Goal: Task Accomplishment & Management: Use online tool/utility

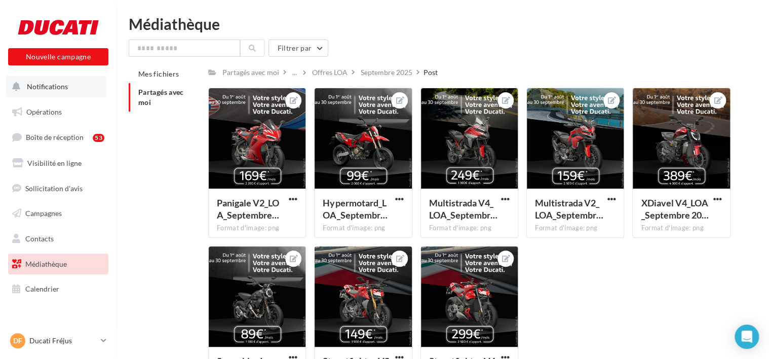
click at [83, 89] on button "Notifications" at bounding box center [56, 86] width 100 height 21
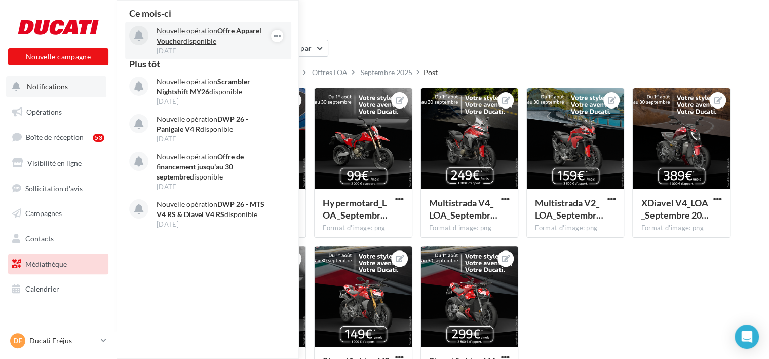
click at [215, 45] on p "Nouvelle opération Offre Apparel Voucher disponible" at bounding box center [216, 36] width 118 height 20
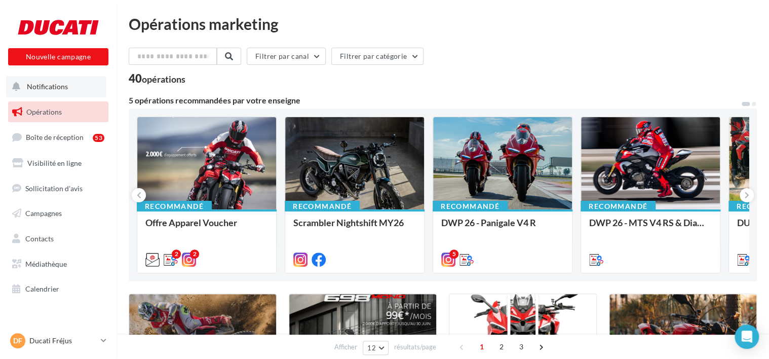
click at [74, 85] on button "Notifications" at bounding box center [56, 86] width 100 height 21
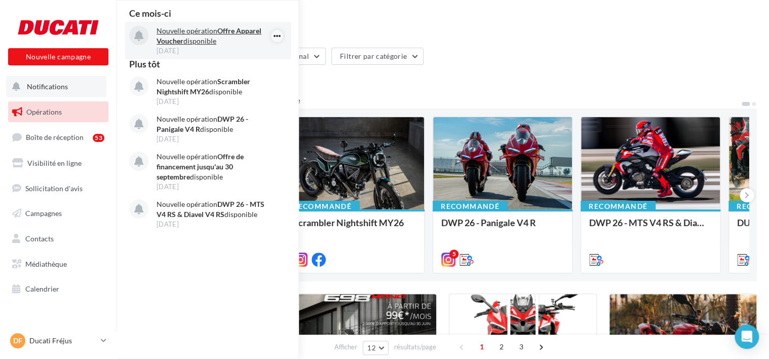
click at [274, 33] on icon "button" at bounding box center [277, 36] width 8 height 12
click at [264, 77] on button "Découvrir cette opération" at bounding box center [226, 78] width 115 height 23
click at [276, 35] on icon "button" at bounding box center [277, 36] width 8 height 12
click at [241, 81] on button "Découvrir cette opération" at bounding box center [226, 78] width 115 height 23
click at [230, 75] on button "Découvrir cette opération" at bounding box center [226, 78] width 115 height 23
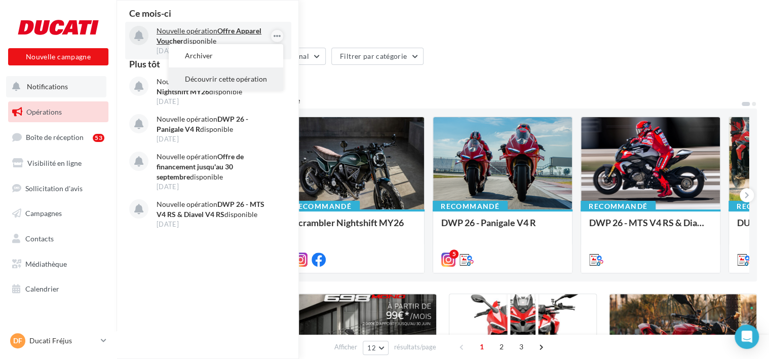
click at [230, 75] on button "Découvrir cette opération" at bounding box center [226, 78] width 115 height 23
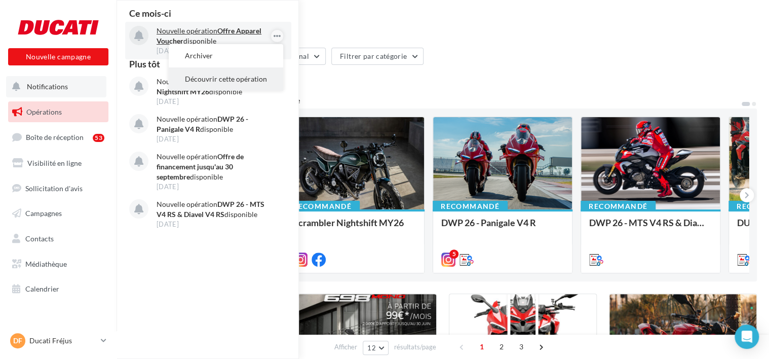
click at [230, 75] on button "Découvrir cette opération" at bounding box center [226, 78] width 115 height 23
click at [230, 76] on button "Découvrir cette opération" at bounding box center [226, 78] width 115 height 23
click at [230, 79] on button "Découvrir cette opération" at bounding box center [226, 78] width 115 height 23
drag, startPoint x: 230, startPoint y: 79, endPoint x: 214, endPoint y: 74, distance: 16.0
click at [214, 74] on button "Découvrir cette opération" at bounding box center [226, 78] width 115 height 23
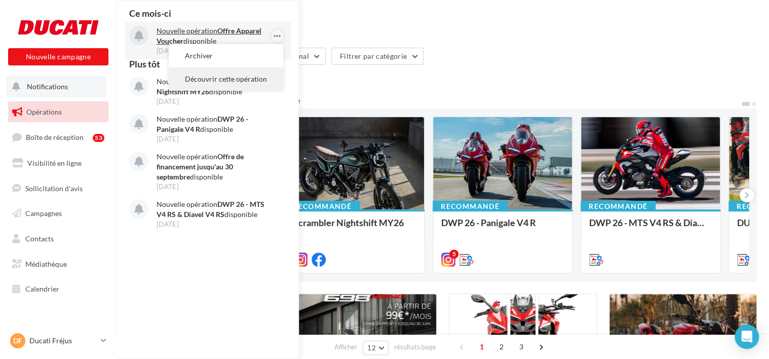
click at [214, 74] on button "Découvrir cette opération" at bounding box center [226, 78] width 115 height 23
click at [207, 61] on button "Archiver" at bounding box center [226, 55] width 115 height 23
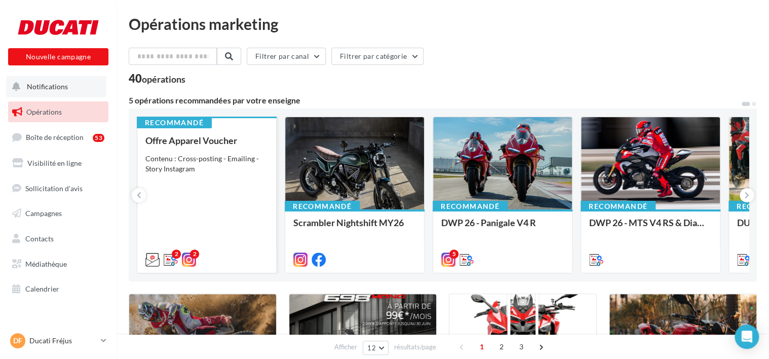
click at [221, 162] on div "Contenu : Cross-posting - Emailing - Story Instagram" at bounding box center [206, 164] width 123 height 20
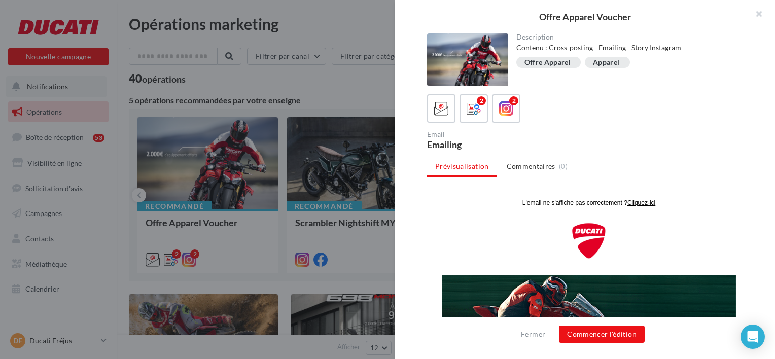
click at [329, 84] on div at bounding box center [387, 179] width 775 height 359
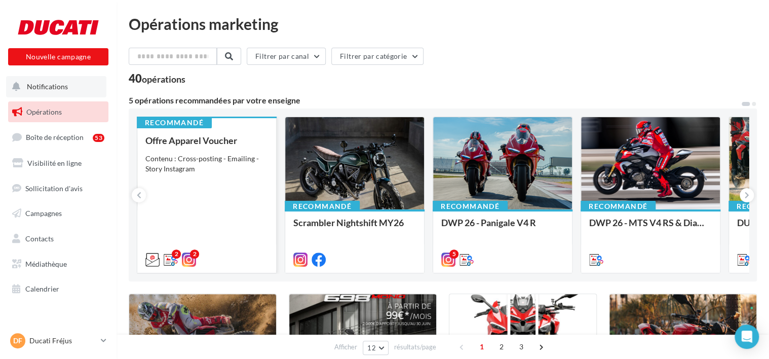
click at [185, 138] on div "Offre Apparel Voucher" at bounding box center [206, 140] width 123 height 10
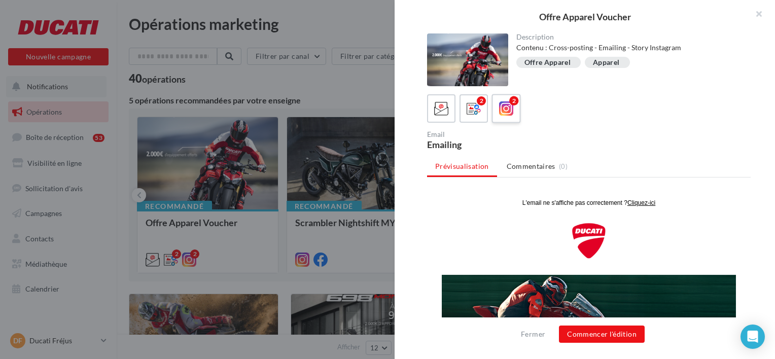
click at [501, 104] on icon at bounding box center [506, 108] width 15 height 15
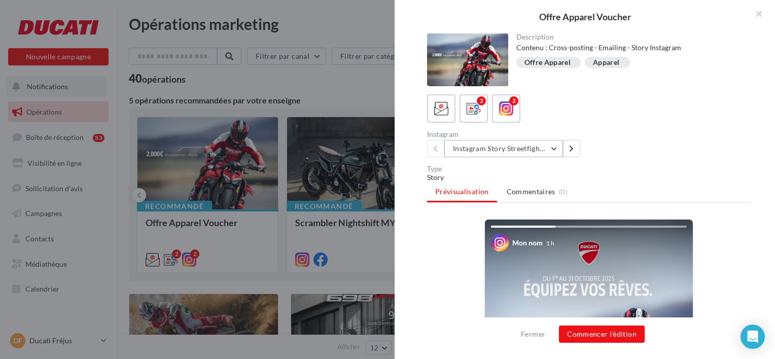
scroll to position [275, 0]
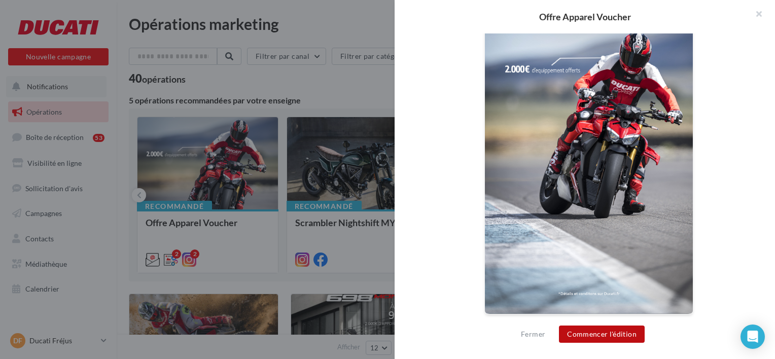
click at [610, 328] on button "Commencer l'édition" at bounding box center [602, 333] width 86 height 17
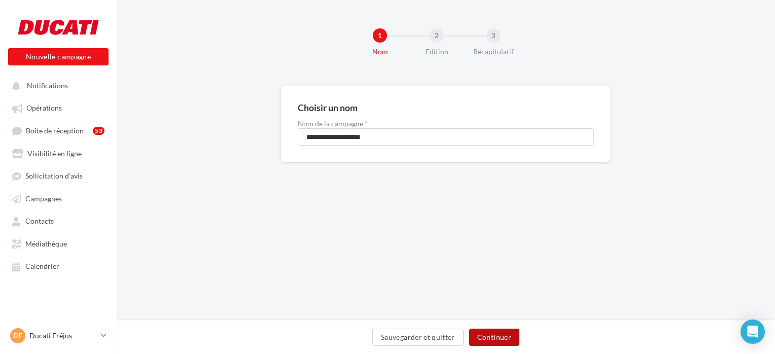
click at [493, 335] on button "Continuer" at bounding box center [494, 336] width 50 height 17
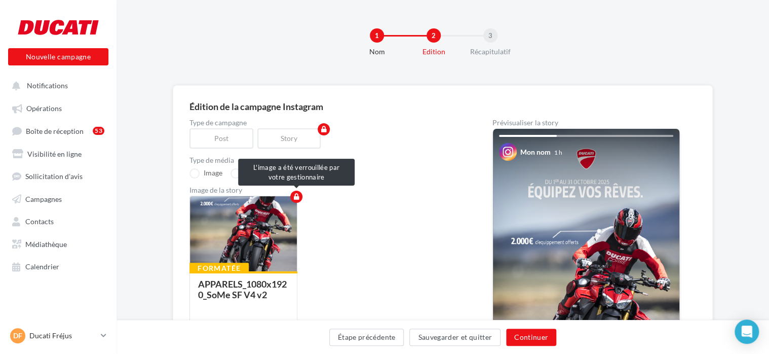
click at [280, 251] on div at bounding box center [243, 234] width 107 height 76
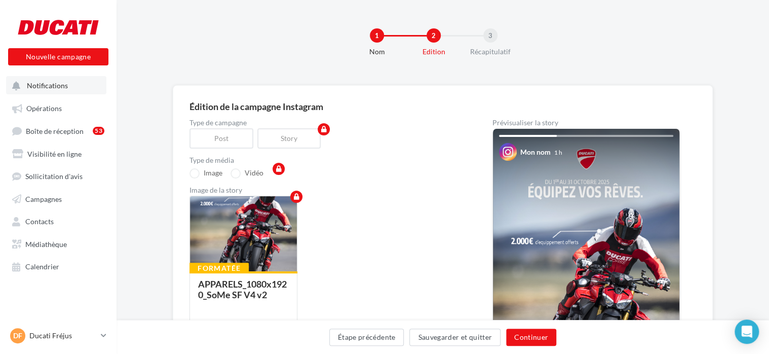
click at [72, 89] on button "Notifications" at bounding box center [56, 85] width 100 height 18
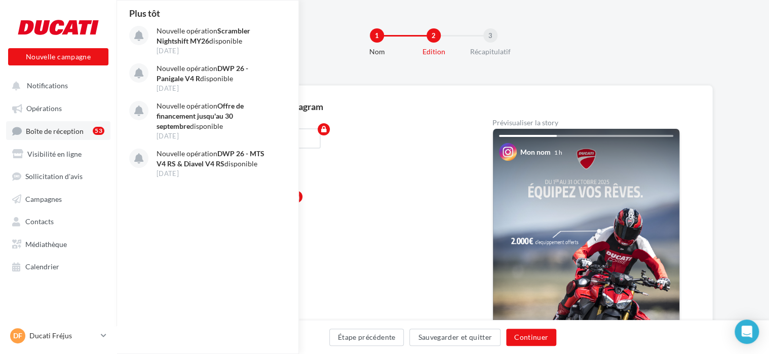
click at [83, 125] on link "Boîte de réception 53" at bounding box center [58, 130] width 104 height 19
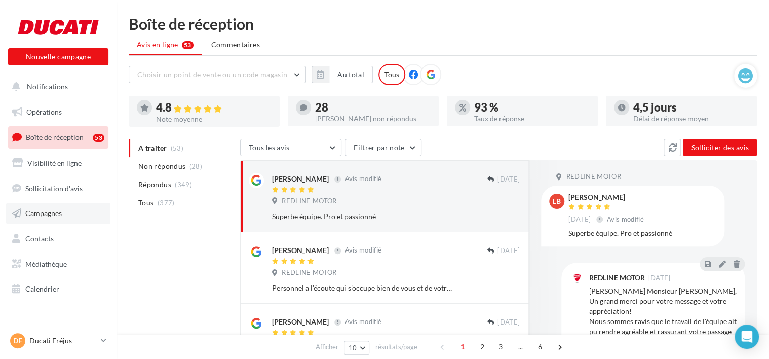
click at [69, 218] on link "Campagnes" at bounding box center [58, 213] width 104 height 21
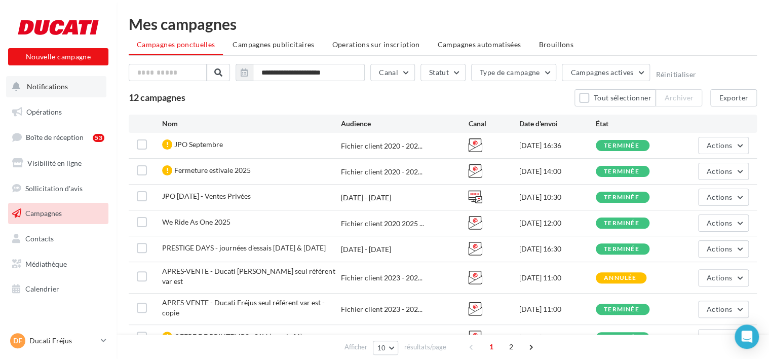
click at [55, 85] on span "Notifications" at bounding box center [47, 86] width 41 height 9
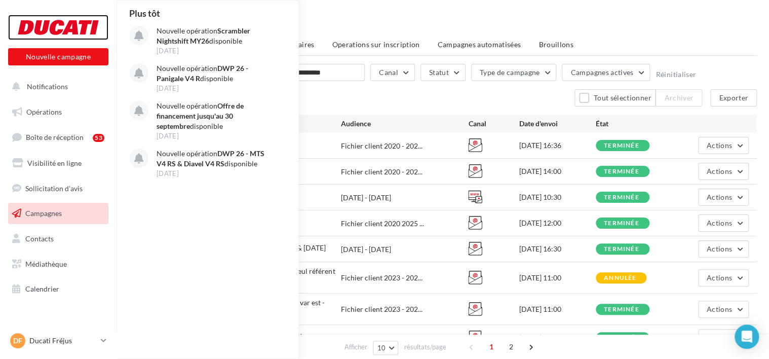
click at [75, 29] on div at bounding box center [58, 27] width 81 height 25
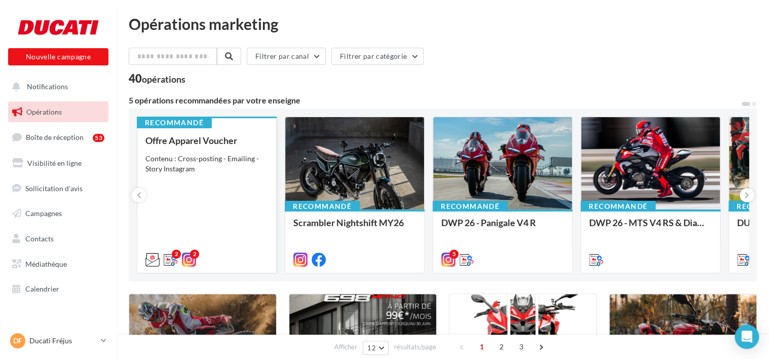
click at [213, 159] on div "Contenu : Cross-posting - Emailing - Story Instagram" at bounding box center [206, 164] width 123 height 20
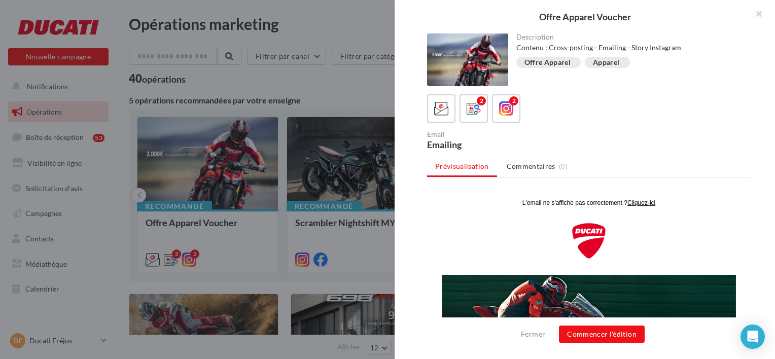
click at [481, 55] on div at bounding box center [467, 59] width 81 height 53
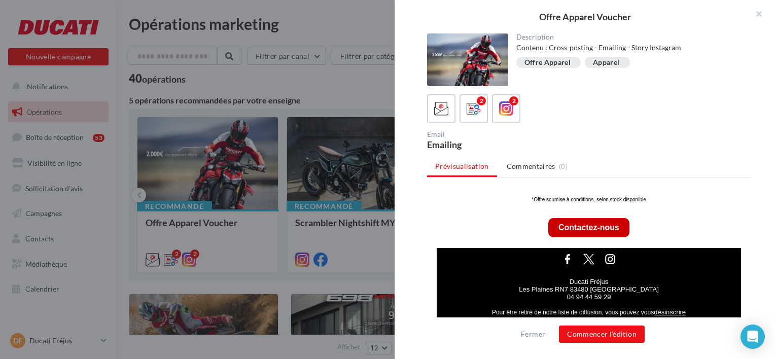
scroll to position [270, 0]
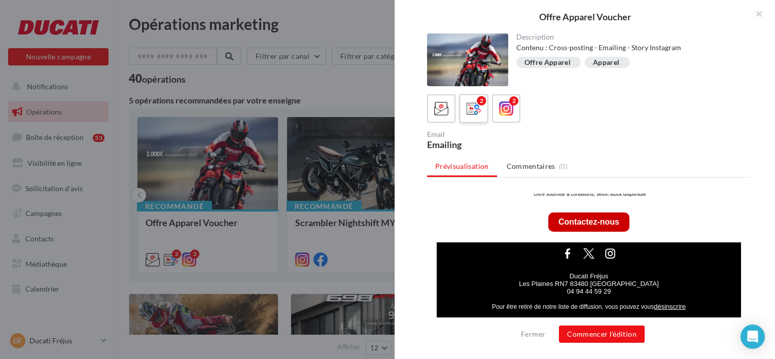
click at [464, 108] on div "2" at bounding box center [473, 108] width 19 height 19
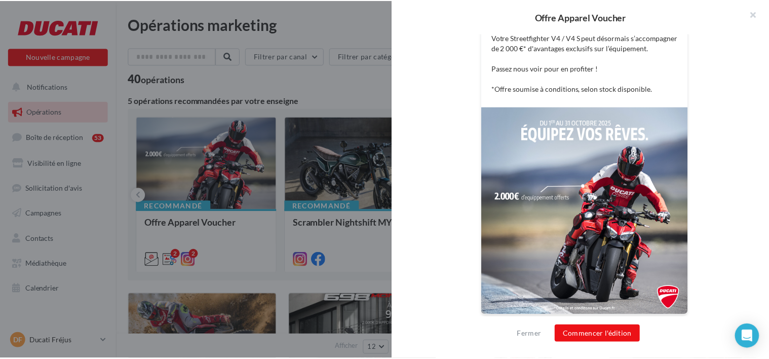
scroll to position [265, 0]
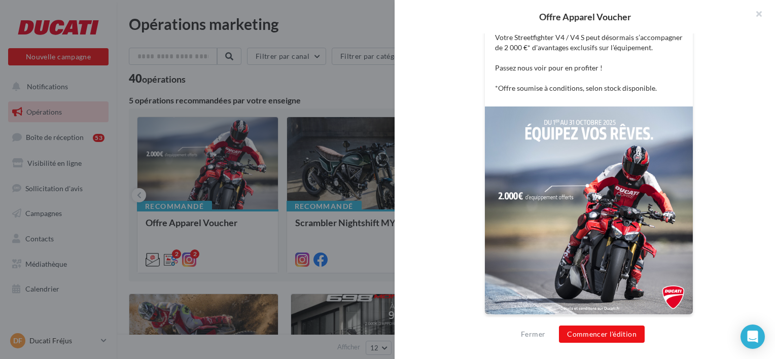
drag, startPoint x: 580, startPoint y: 197, endPoint x: 536, endPoint y: 156, distance: 59.9
click at [536, 156] on img at bounding box center [589, 210] width 208 height 208
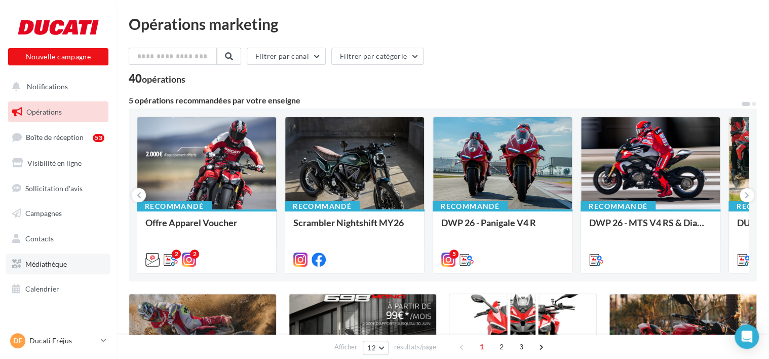
click at [67, 253] on link "Médiathèque" at bounding box center [58, 263] width 104 height 21
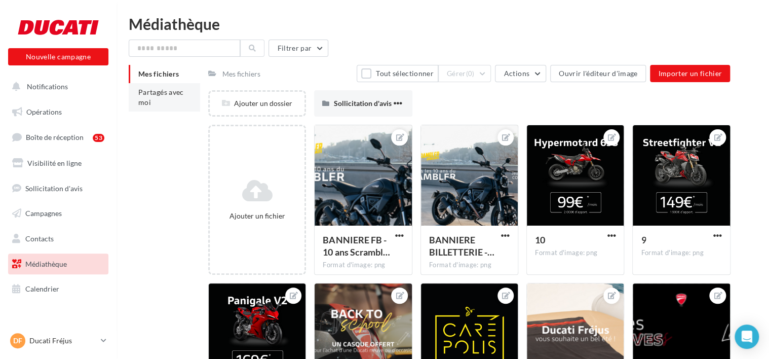
click at [168, 91] on span "Partagés avec moi" at bounding box center [161, 97] width 46 height 19
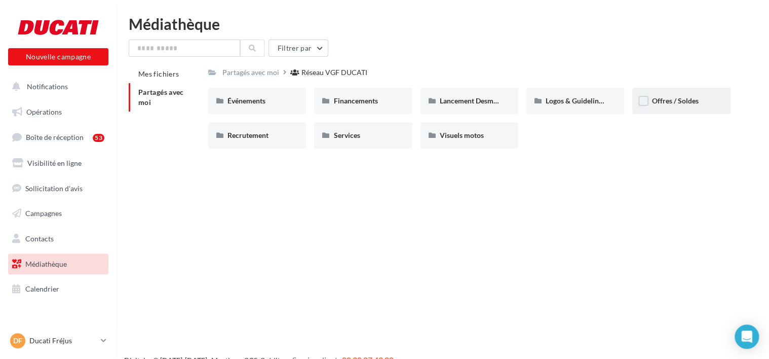
click at [657, 103] on span "Offres / Soldes" at bounding box center [675, 100] width 47 height 9
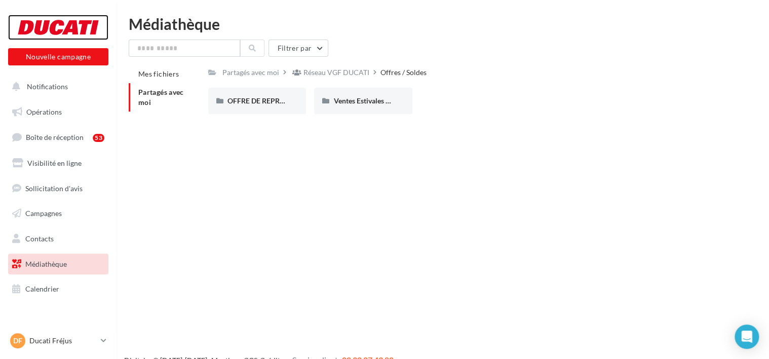
click at [67, 34] on div at bounding box center [58, 27] width 81 height 25
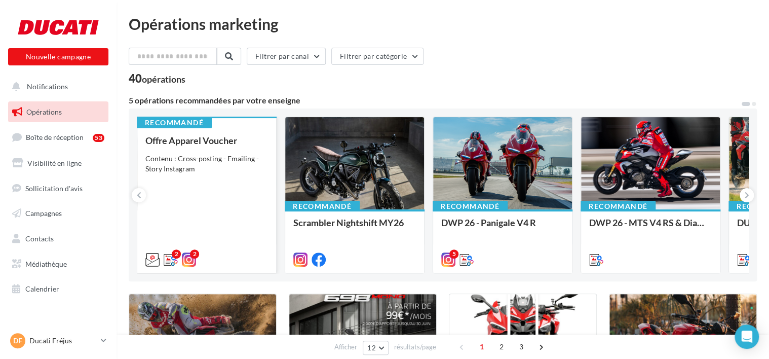
click at [215, 153] on div "Offre Apparel Voucher Contenu : Cross-posting - Emailing - Story Instagram" at bounding box center [206, 199] width 123 height 128
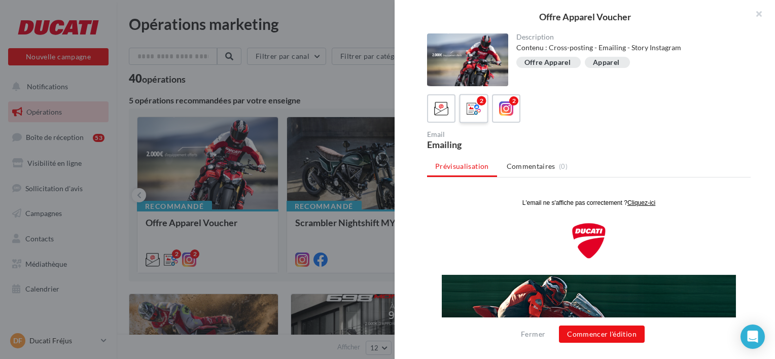
click at [480, 114] on icon at bounding box center [473, 108] width 15 height 15
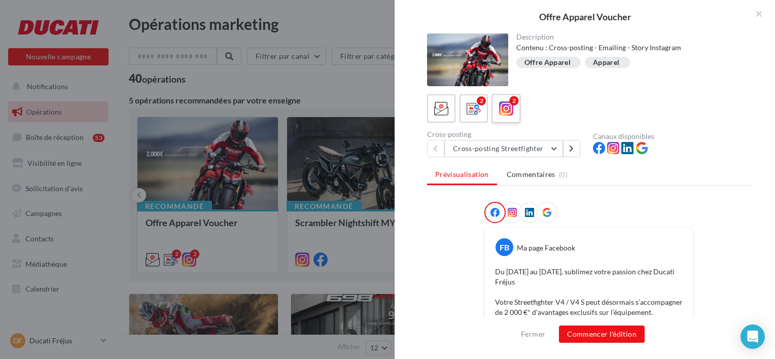
click at [515, 102] on div "2" at bounding box center [513, 100] width 9 height 9
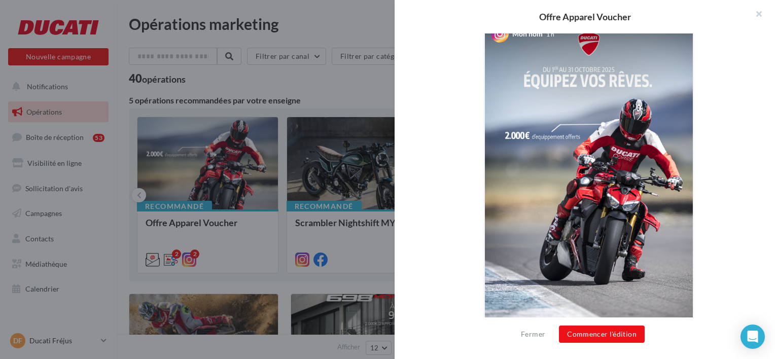
scroll to position [101, 0]
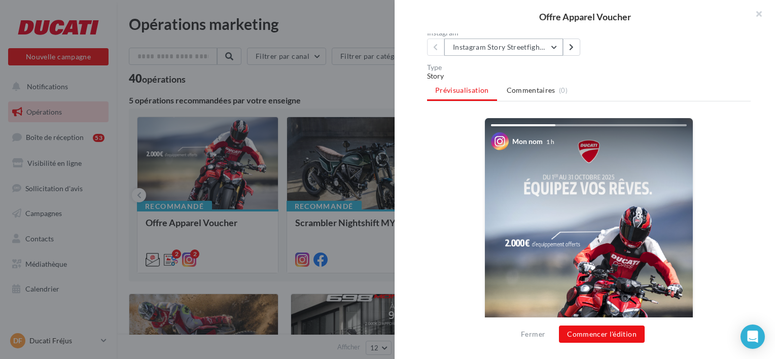
click at [509, 53] on button "Instagram Story Streetfighter" at bounding box center [503, 47] width 119 height 17
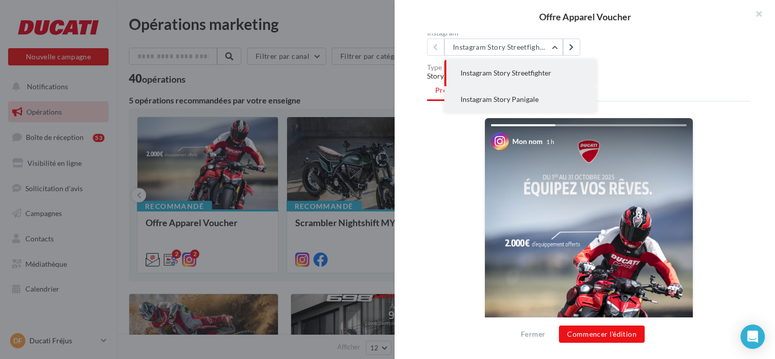
click at [539, 102] on button "Instagram Story Panigale" at bounding box center [520, 99] width 152 height 26
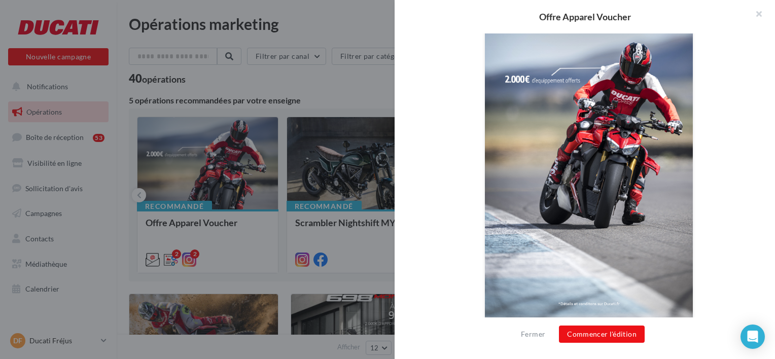
scroll to position [275, 0]
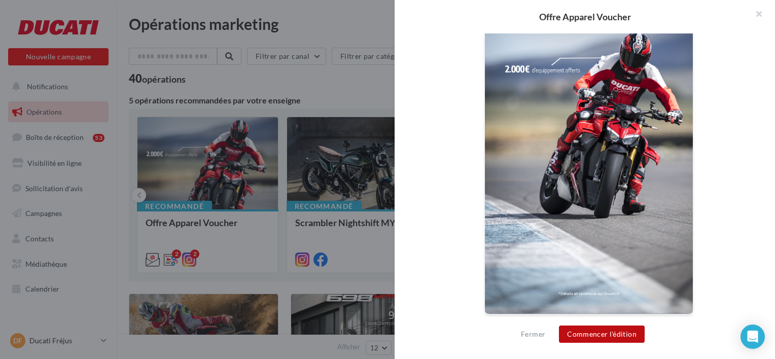
click at [568, 328] on button "Commencer l'édition" at bounding box center [602, 333] width 86 height 17
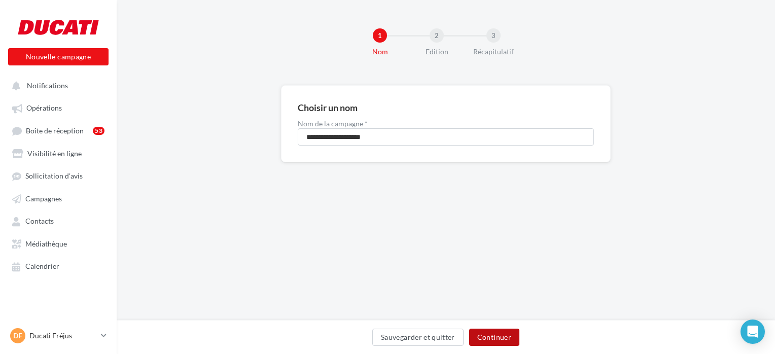
click at [473, 338] on button "Continuer" at bounding box center [494, 336] width 50 height 17
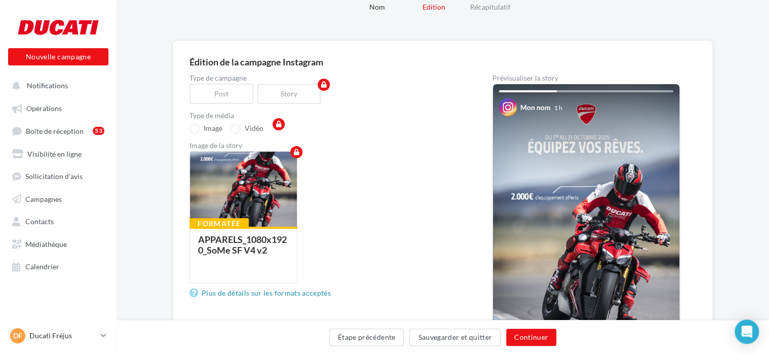
scroll to position [101, 0]
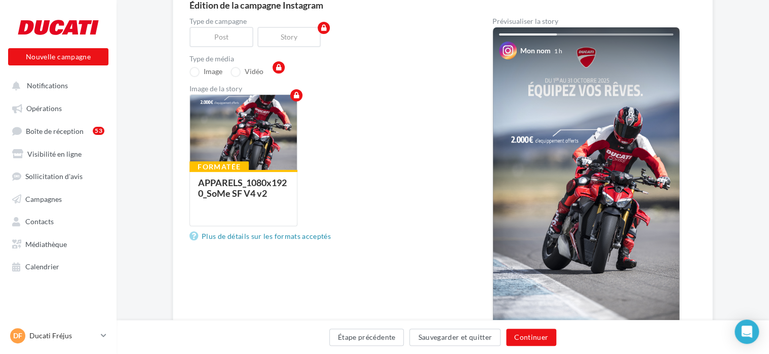
drag, startPoint x: 594, startPoint y: 174, endPoint x: 487, endPoint y: 142, distance: 111.0
click at [487, 142] on div "Type de campagne Post Story Type de média Image Vidéo Image de la story Formaté…" at bounding box center [443, 199] width 507 height 363
click at [300, 236] on link "Plus de détails sur les formats acceptés" at bounding box center [262, 236] width 145 height 12
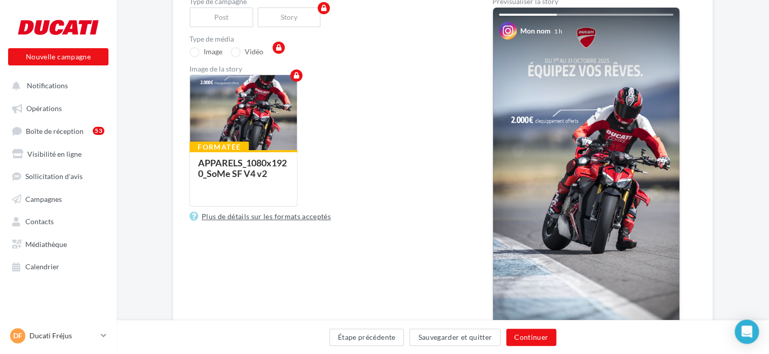
scroll to position [103, 0]
